Goal: Transaction & Acquisition: Purchase product/service

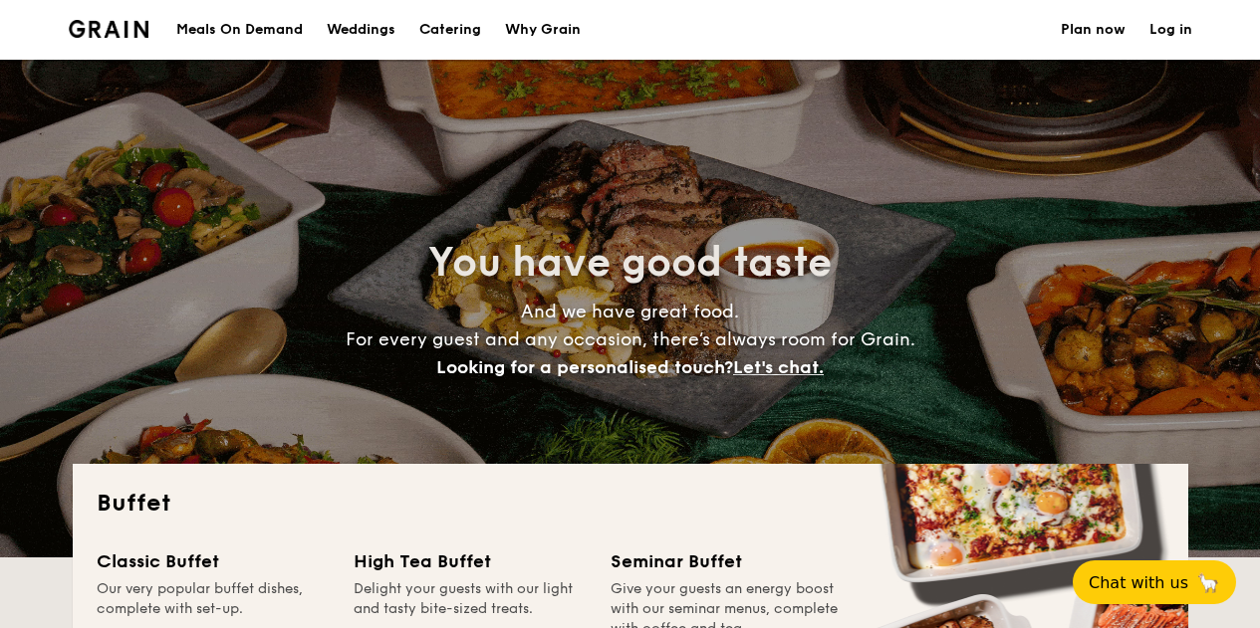
select select
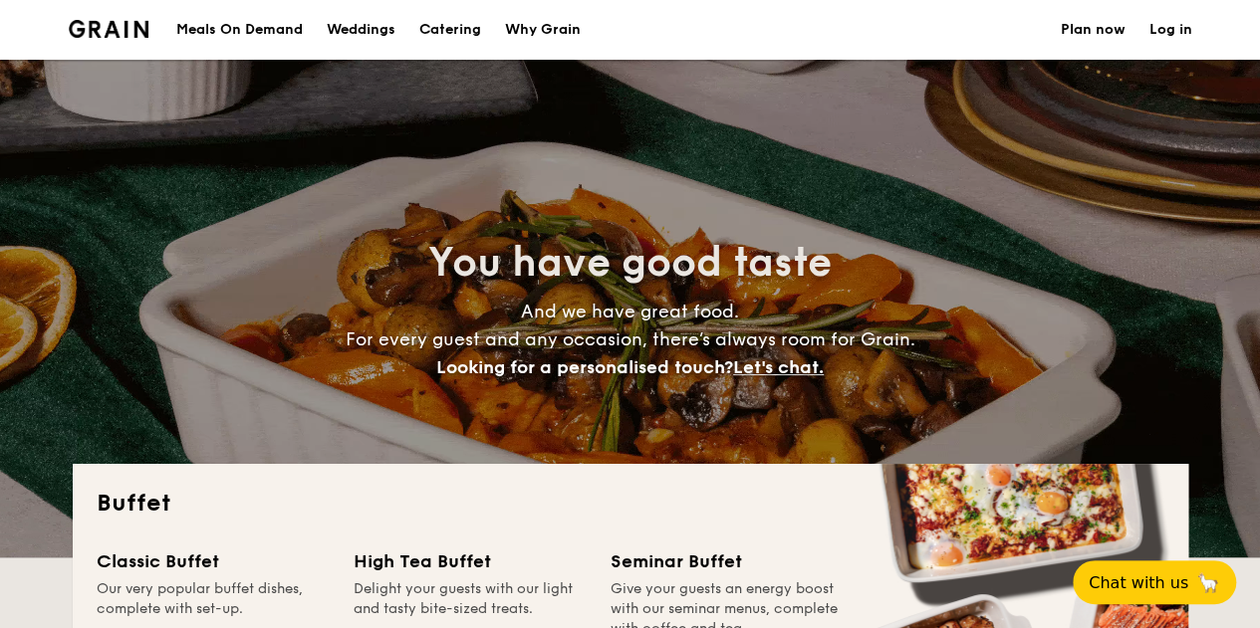
drag, startPoint x: 0, startPoint y: 0, endPoint x: 444, endPoint y: 27, distance: 445.0
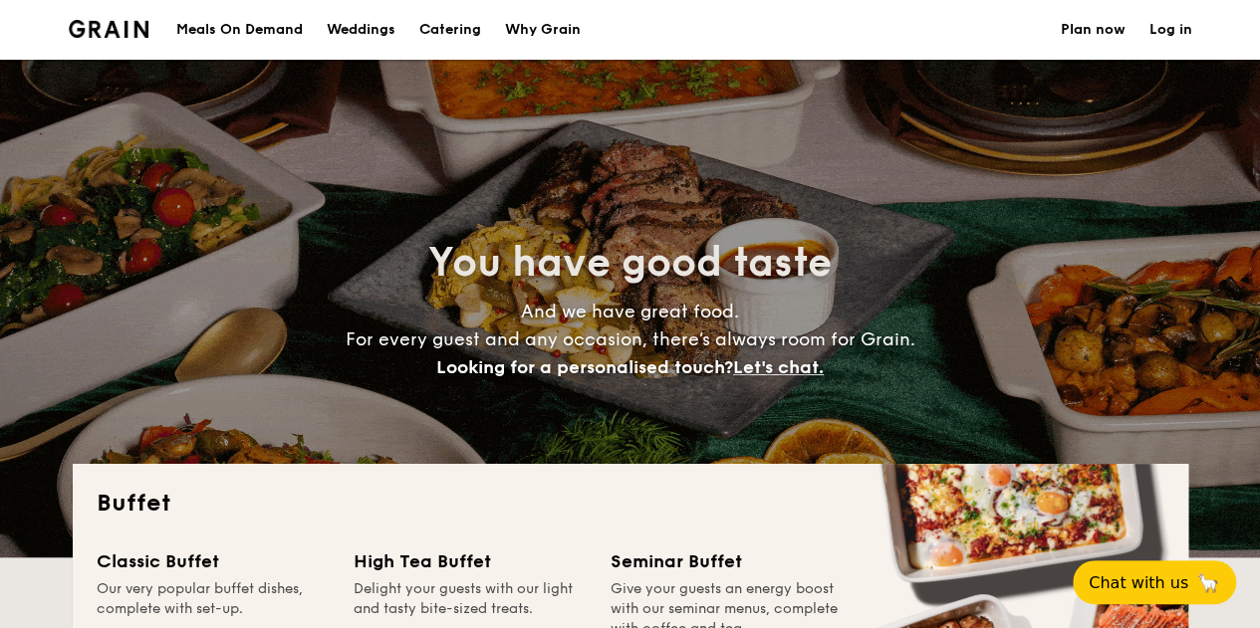
click at [444, 27] on h1 "Catering" at bounding box center [450, 30] width 62 height 60
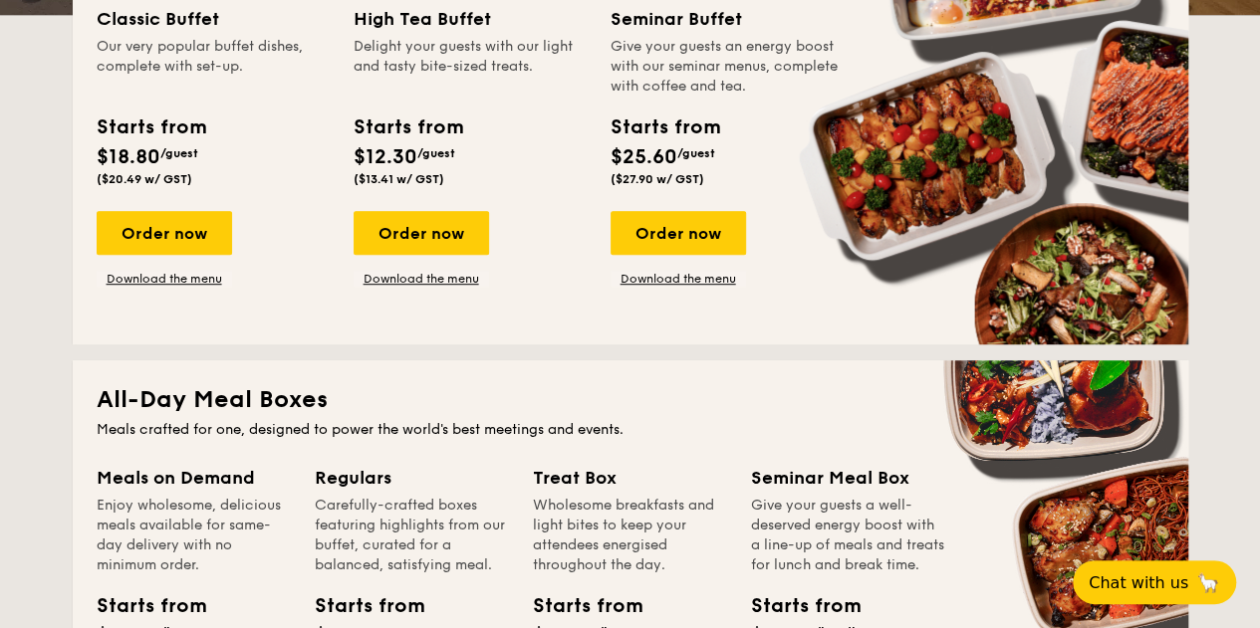
scroll to position [542, 0]
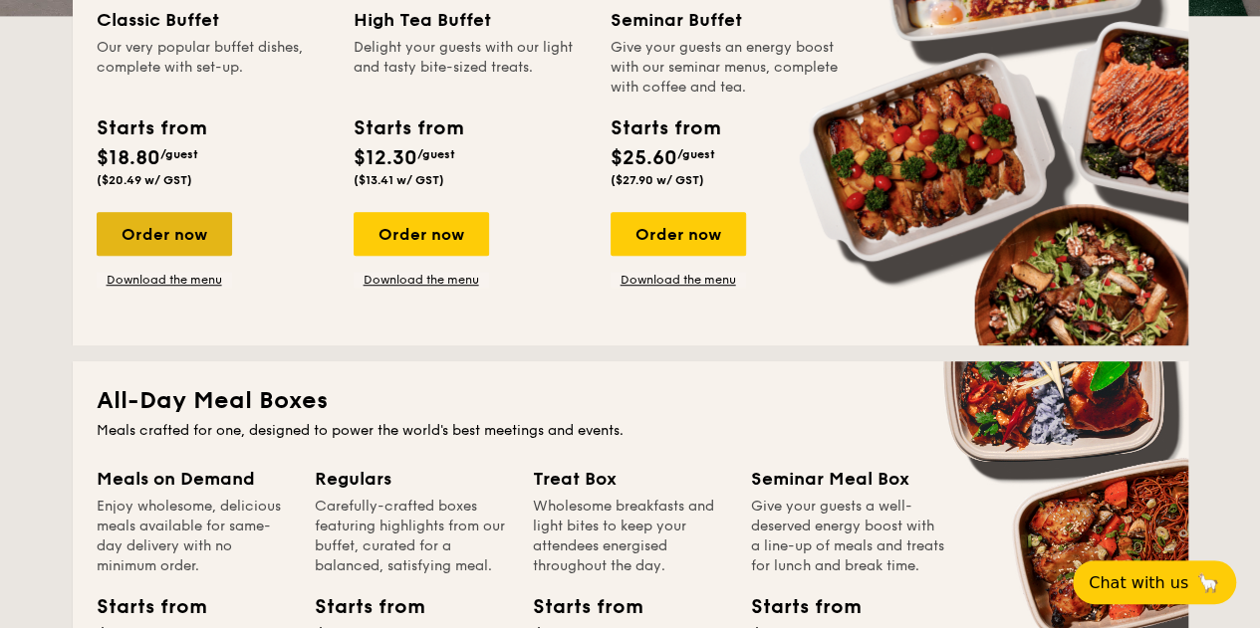
click at [156, 242] on div "Order now" at bounding box center [164, 234] width 135 height 44
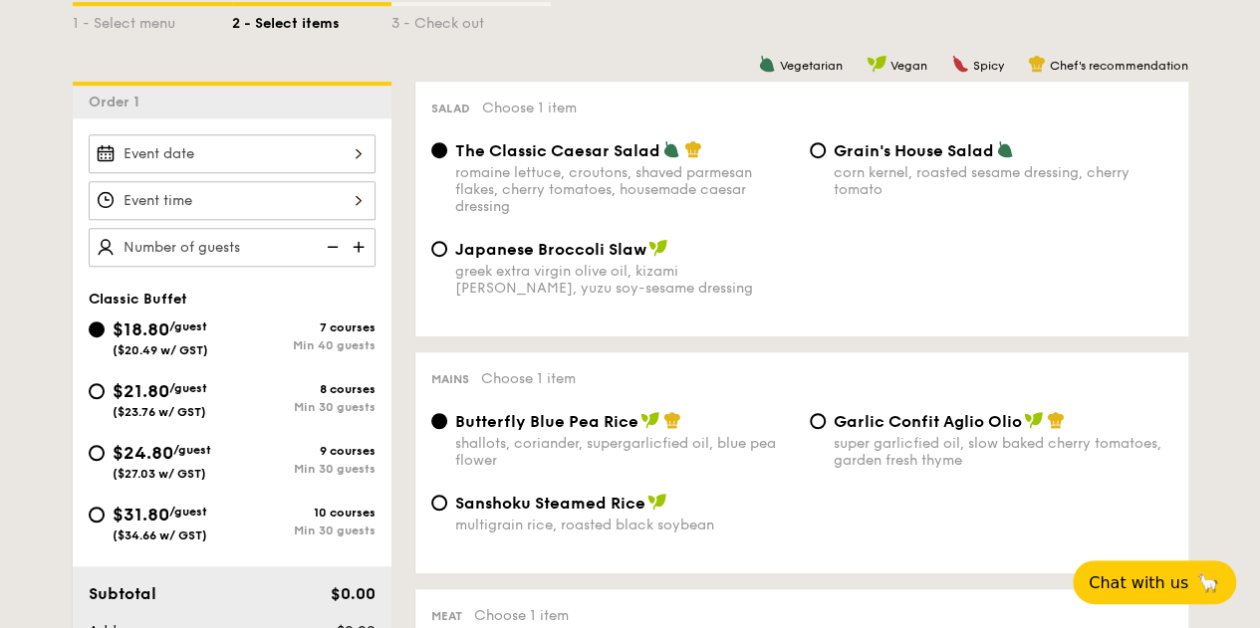
scroll to position [478, 0]
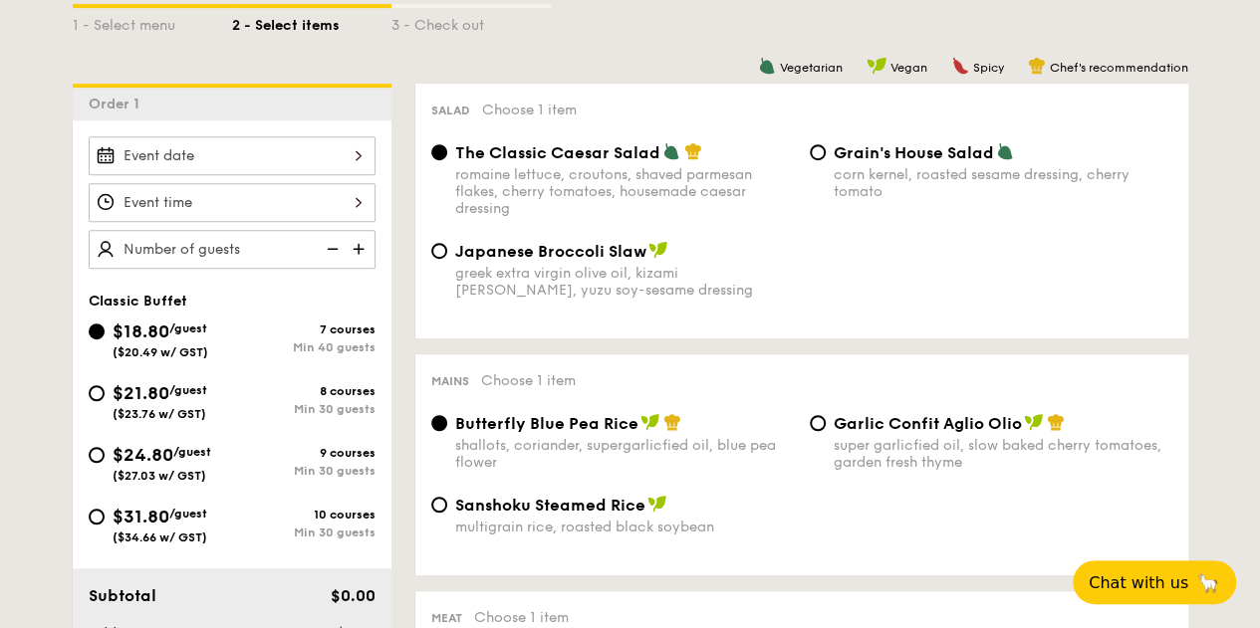
click at [179, 379] on div "$21.80 /guest ($23.76 w/ GST)" at bounding box center [160, 400] width 95 height 42
click at [105, 385] on input "$21.80 /guest ($23.76 w/ GST) 8 courses Min 30 guests" at bounding box center [97, 393] width 16 height 16
radio input "true"
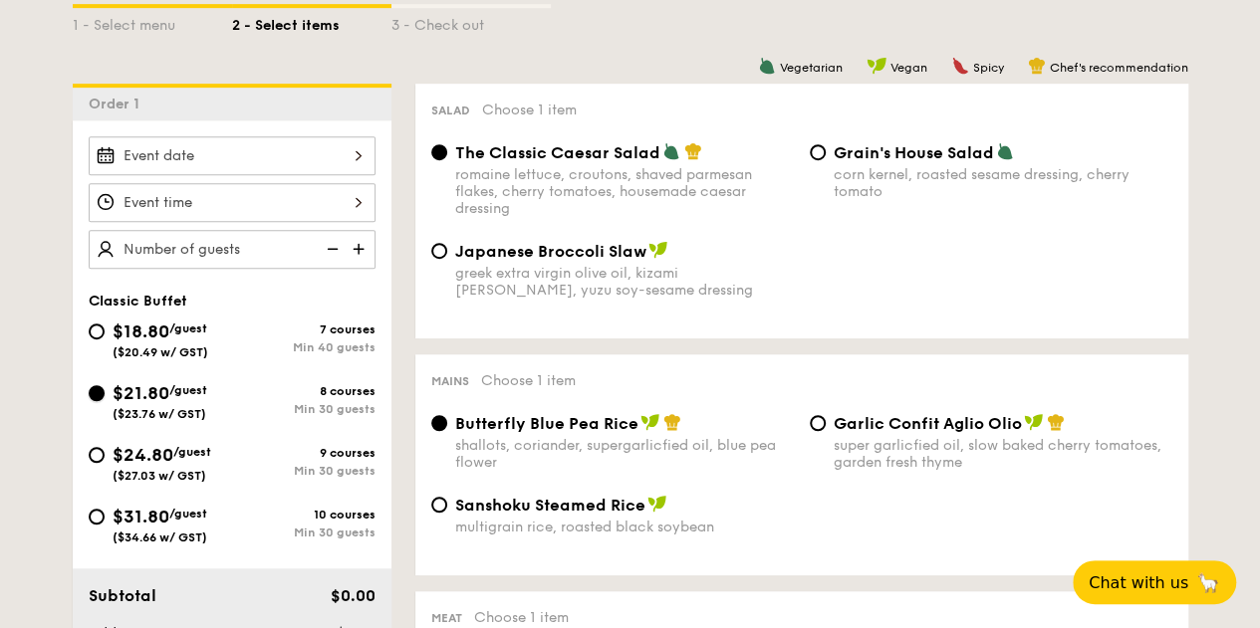
radio input "true"
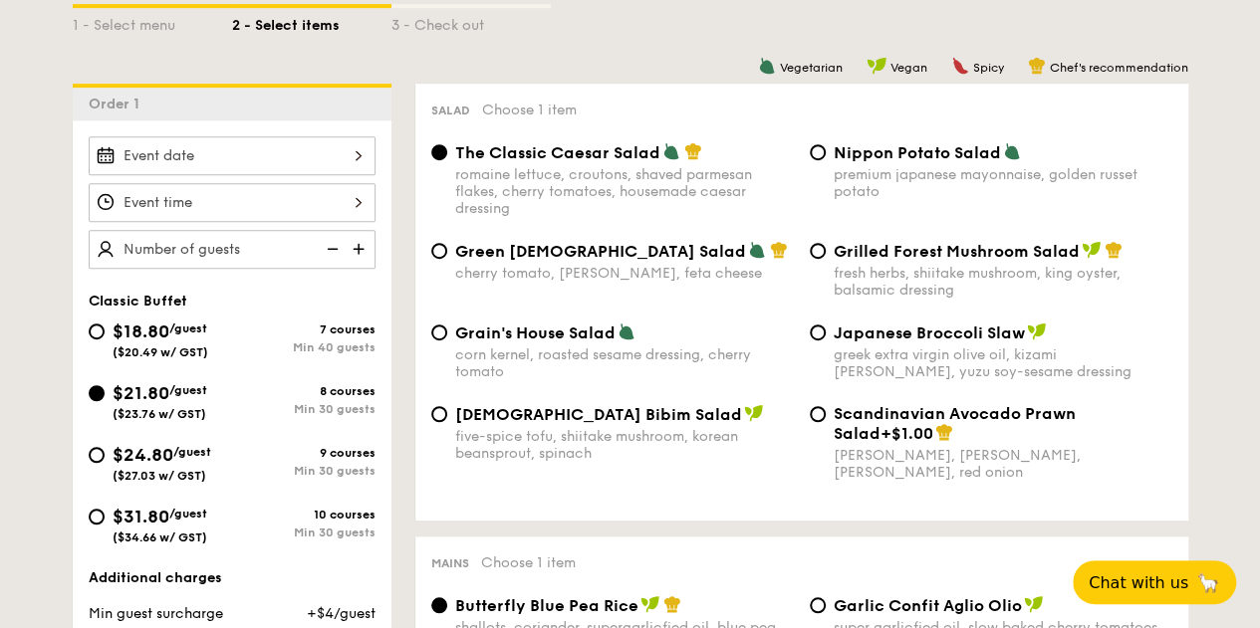
click at [194, 346] on span "($20.49 w/ GST)" at bounding box center [161, 353] width 96 height 14
click at [105, 340] on input "$18.80 /guest ($20.49 w/ GST) 7 courses Min 40 guests" at bounding box center [97, 332] width 16 height 16
radio input "true"
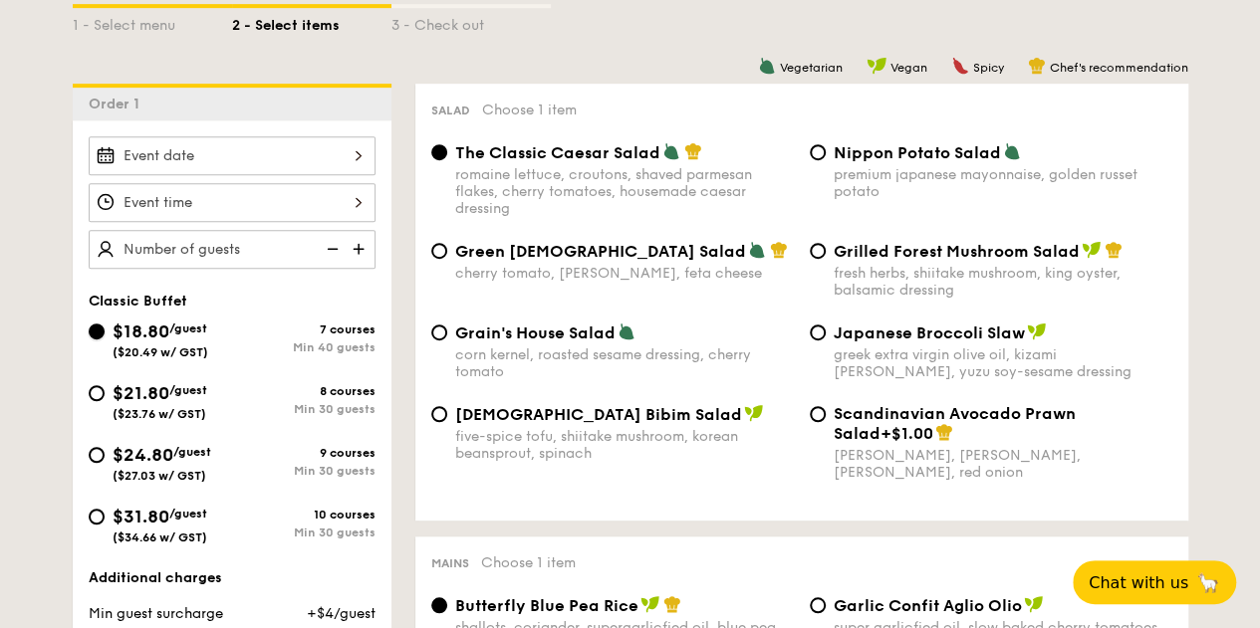
radio input "true"
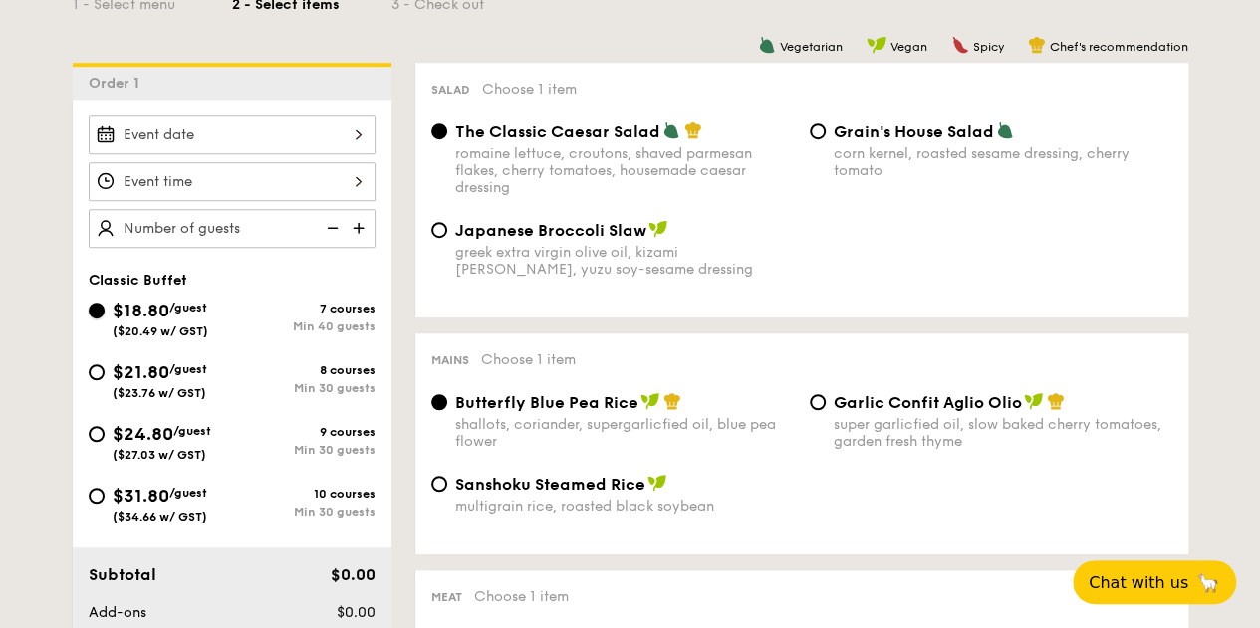
scroll to position [501, 0]
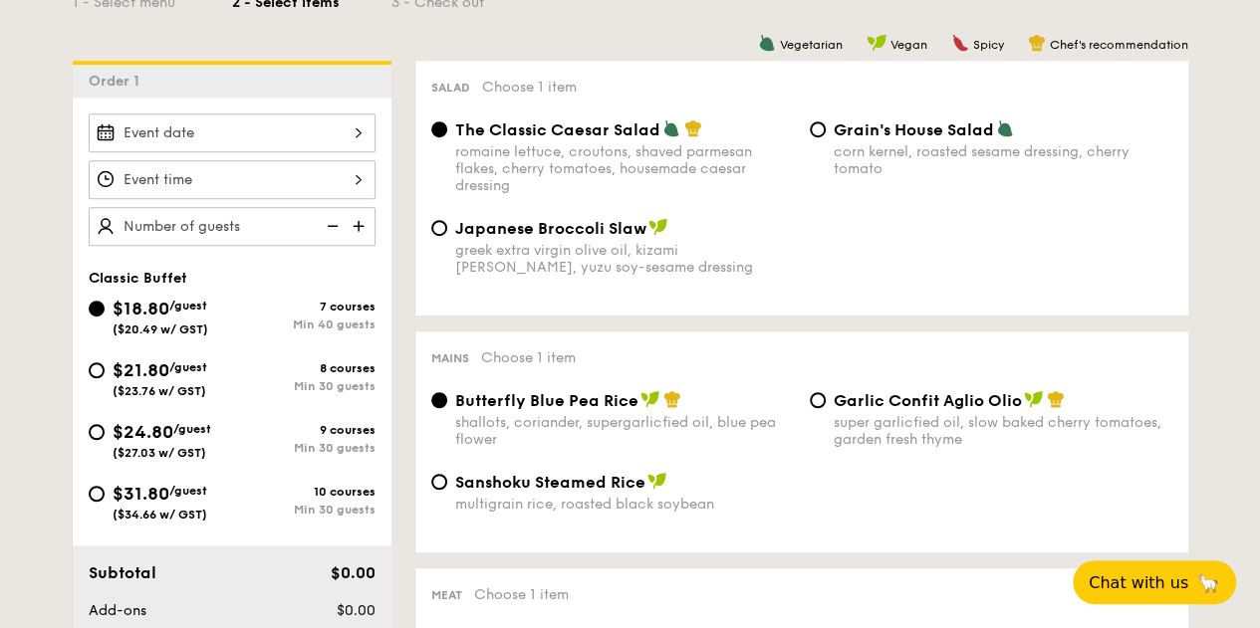
click at [271, 366] on div "8 courses" at bounding box center [303, 369] width 143 height 14
click at [105, 366] on input "$21.80 /guest ($23.76 w/ GST) 8 courses Min 30 guests" at bounding box center [97, 371] width 16 height 16
radio input "true"
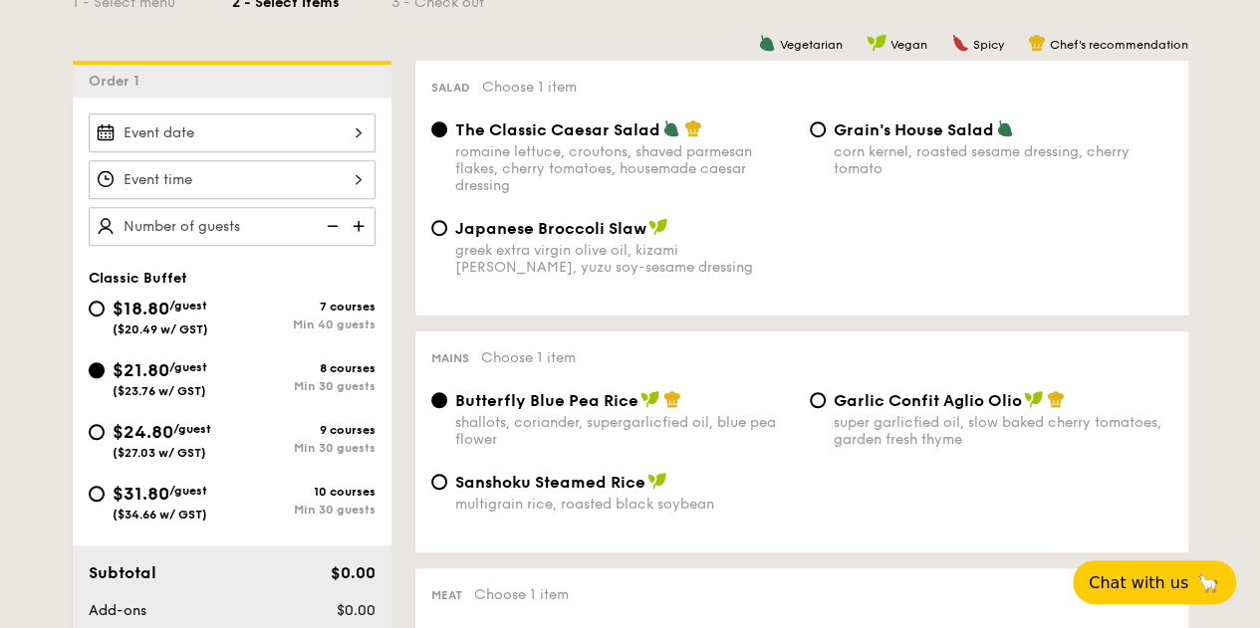
radio input "true"
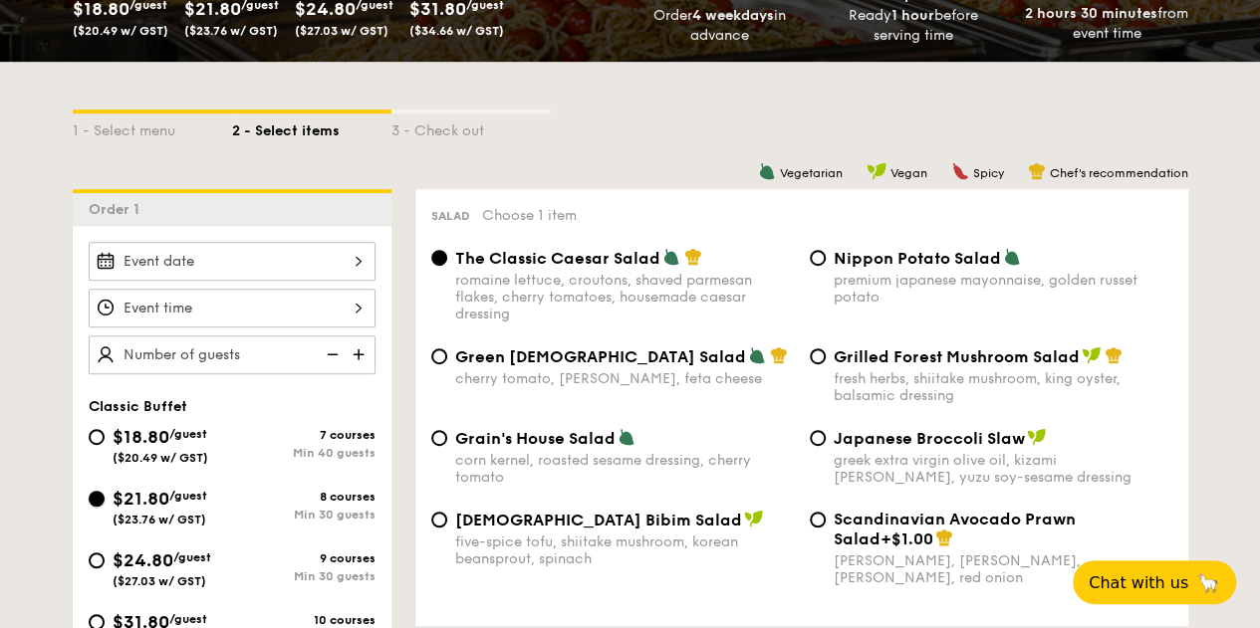
scroll to position [395, 0]
